Goal: Communication & Community: Connect with others

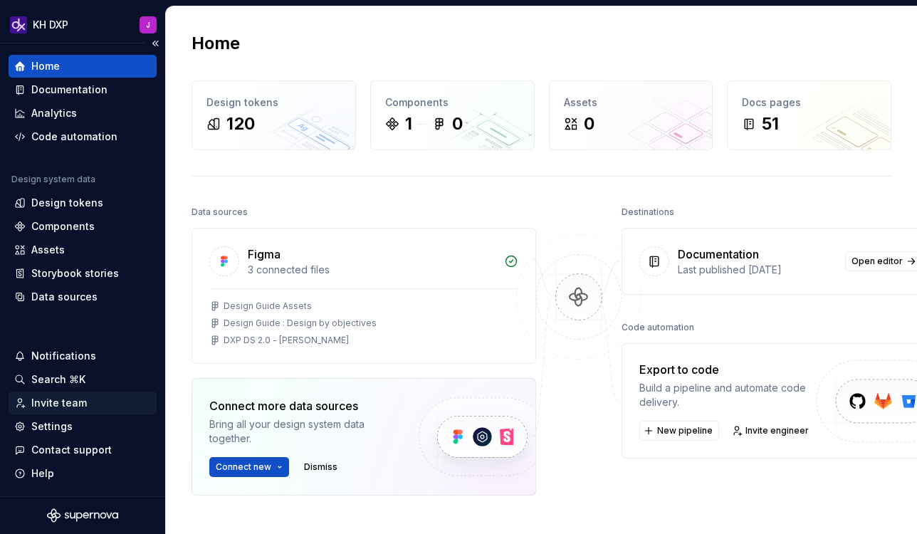
click at [48, 406] on div "Invite team" at bounding box center [59, 403] width 56 height 14
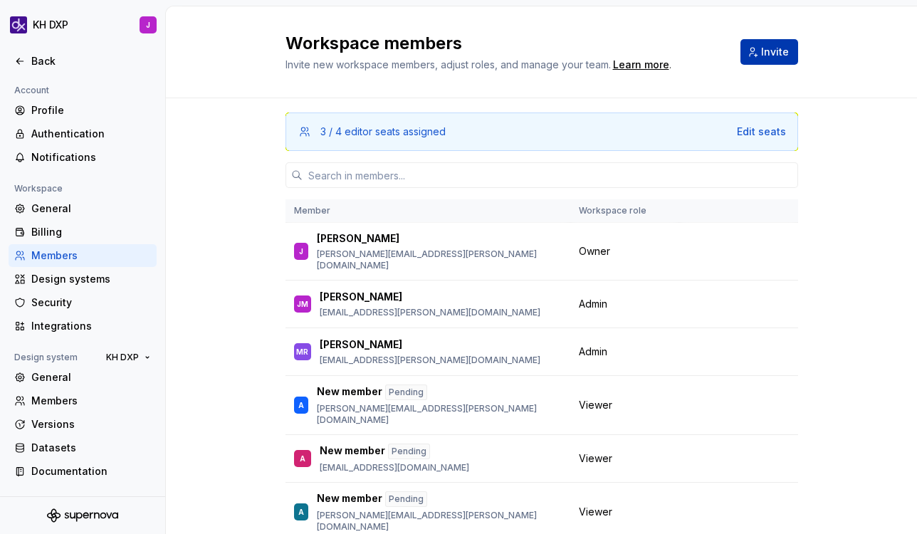
click at [774, 51] on span "Invite" at bounding box center [775, 52] width 28 height 14
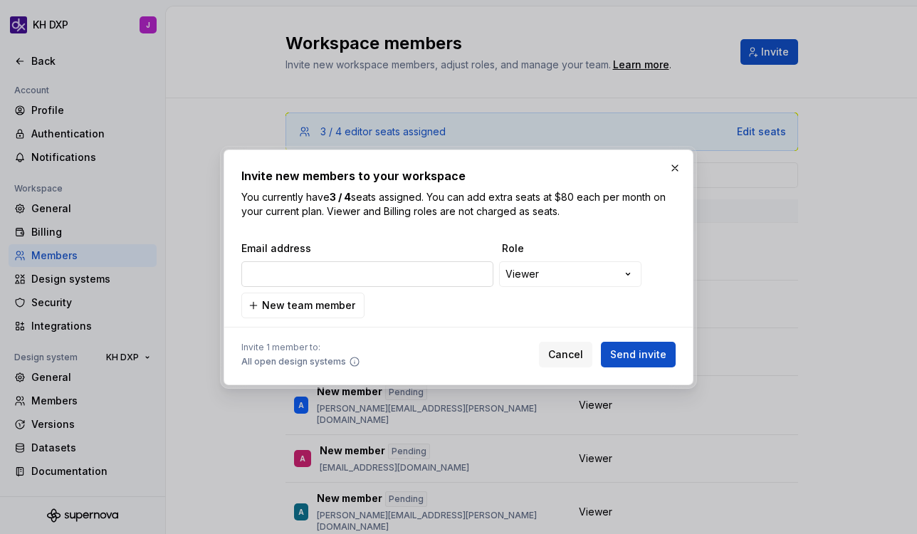
type input "[PERSON_NAME][EMAIL_ADDRESS][DOMAIN_NAME]"
click at [573, 271] on div "**********" at bounding box center [458, 267] width 917 height 534
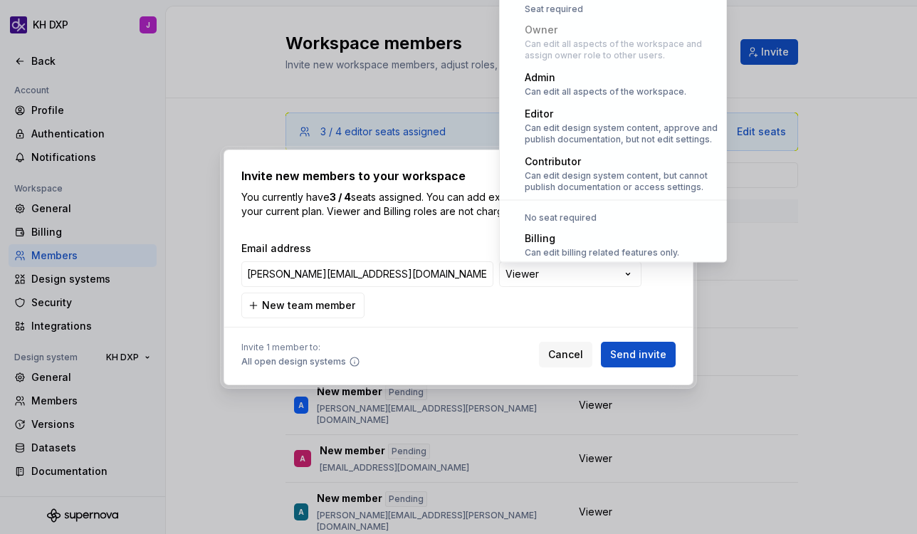
scroll to position [39, 0]
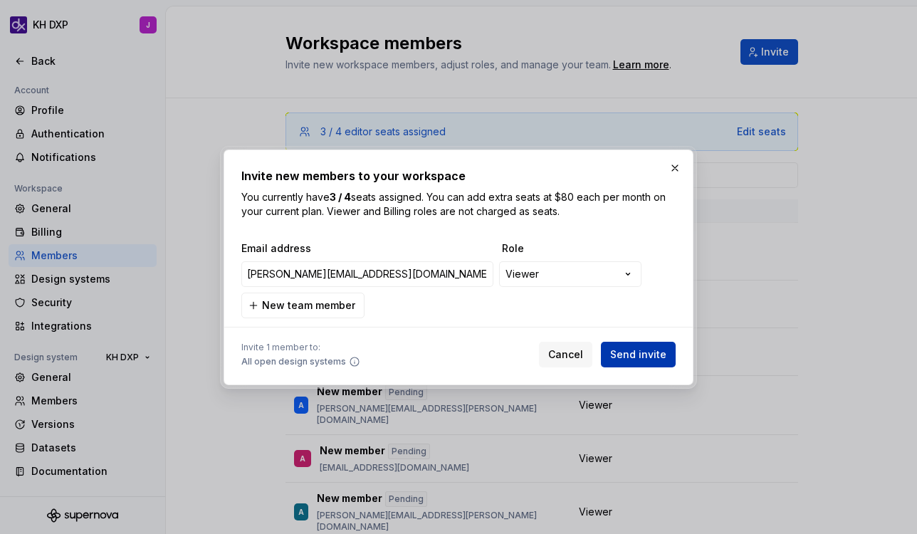
click at [649, 357] on span "Send invite" at bounding box center [638, 354] width 56 height 14
